Goal: Check status: Check status

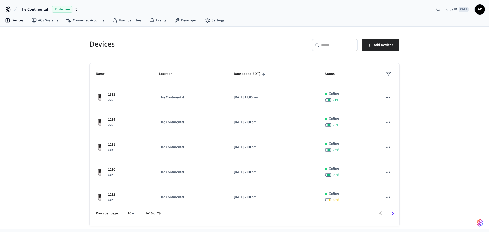
click at [76, 9] on icon "button" at bounding box center [77, 8] width 2 height 1
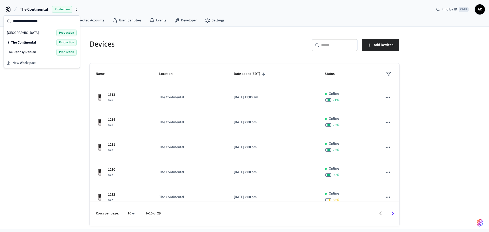
click at [43, 51] on div "The Pennsylvanian Production" at bounding box center [42, 52] width 70 height 7
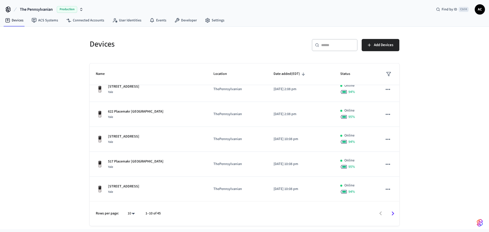
scroll to position [130, 0]
click at [133, 214] on body "The Pennsylvanian Production Find by ID Ctrl K AC Devices ACS Systems Connected…" at bounding box center [244, 114] width 489 height 229
click at [133, 202] on li "100" at bounding box center [128, 204] width 13 height 14
type input "***"
click at [341, 75] on span "Status" at bounding box center [348, 74] width 17 height 8
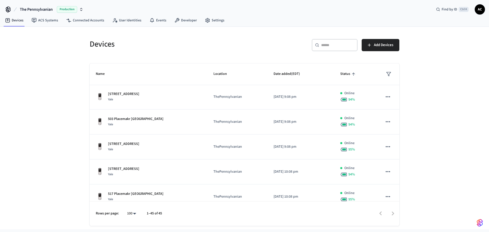
scroll to position [764, 0]
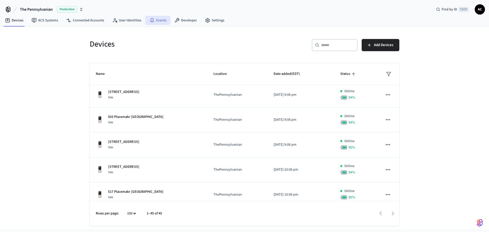
click at [160, 19] on link "Events" at bounding box center [157, 20] width 25 height 9
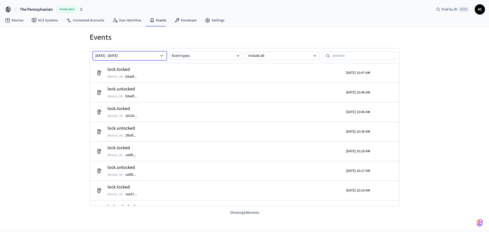
click at [148, 56] on button "[DATE] - [DATE]" at bounding box center [130, 55] width 74 height 9
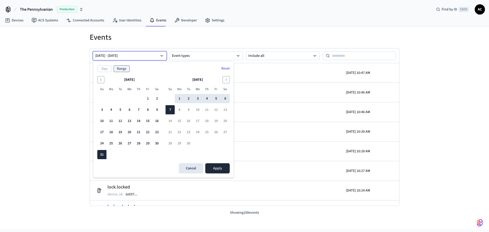
click at [148, 56] on button "[DATE] - [DATE]" at bounding box center [130, 55] width 74 height 9
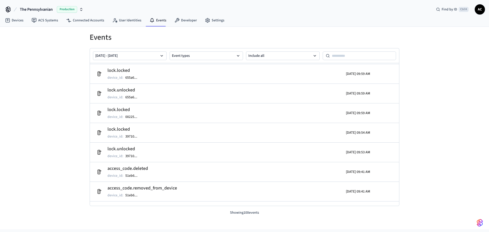
scroll to position [228, 0]
